Goal: Task Accomplishment & Management: Manage account settings

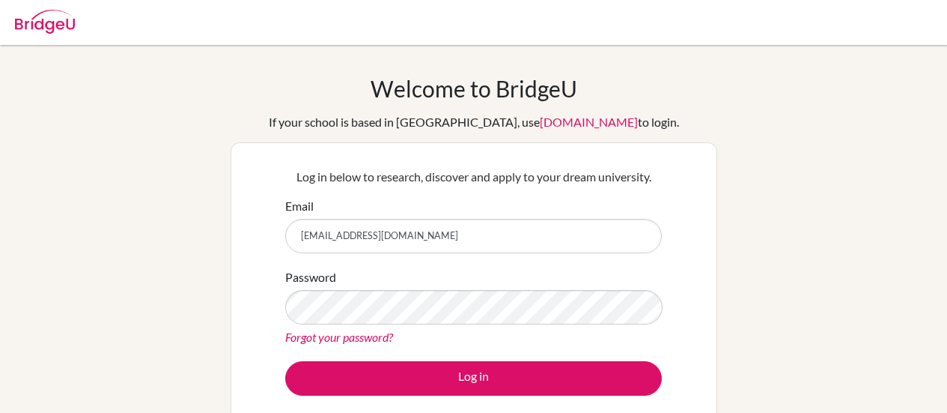
scroll to position [60, 0]
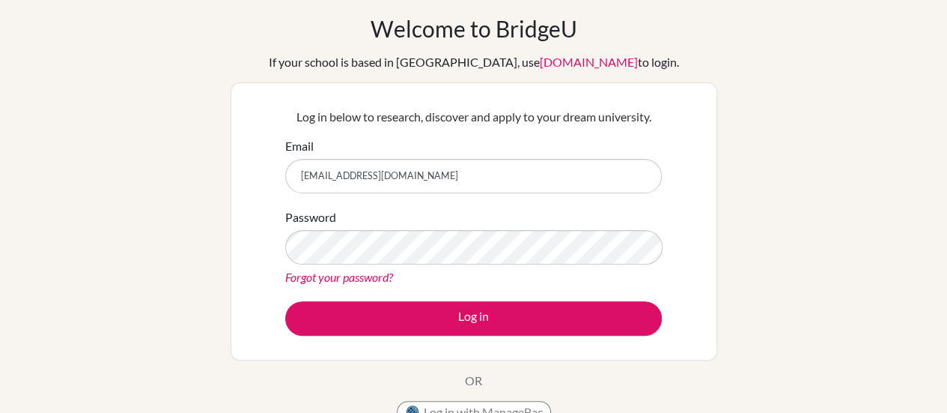
click at [285, 301] on button "Log in" at bounding box center [473, 318] width 377 height 34
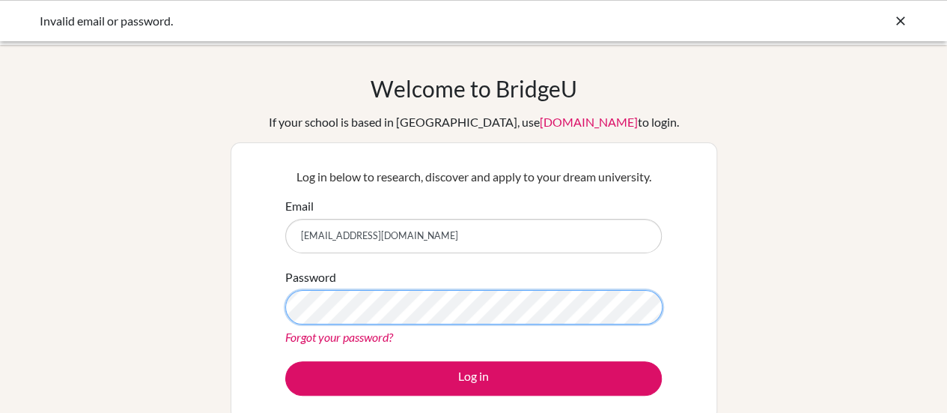
click at [285, 361] on button "Log in" at bounding box center [473, 378] width 377 height 34
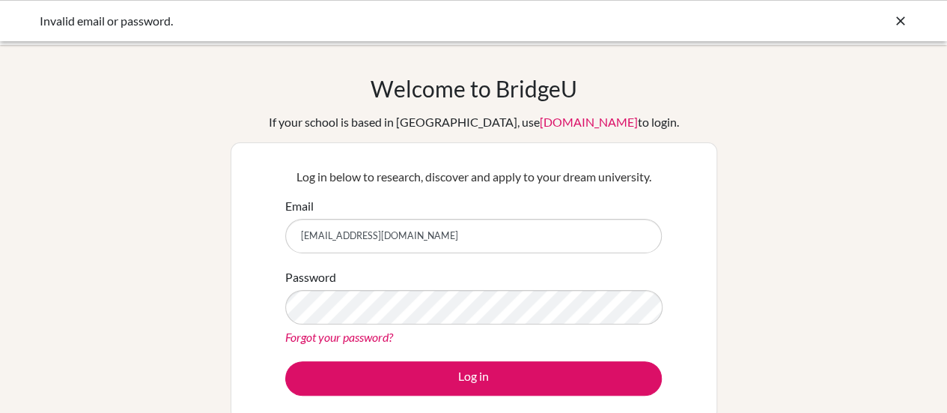
click at [463, 248] on input "[EMAIL_ADDRESS][DOMAIN_NAME]" at bounding box center [473, 236] width 377 height 34
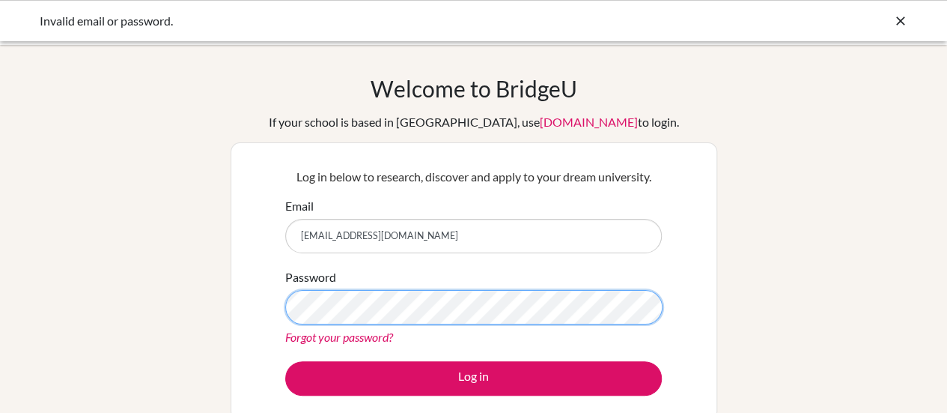
click at [285, 361] on button "Log in" at bounding box center [473, 378] width 377 height 34
